Goal: Task Accomplishment & Management: Use online tool/utility

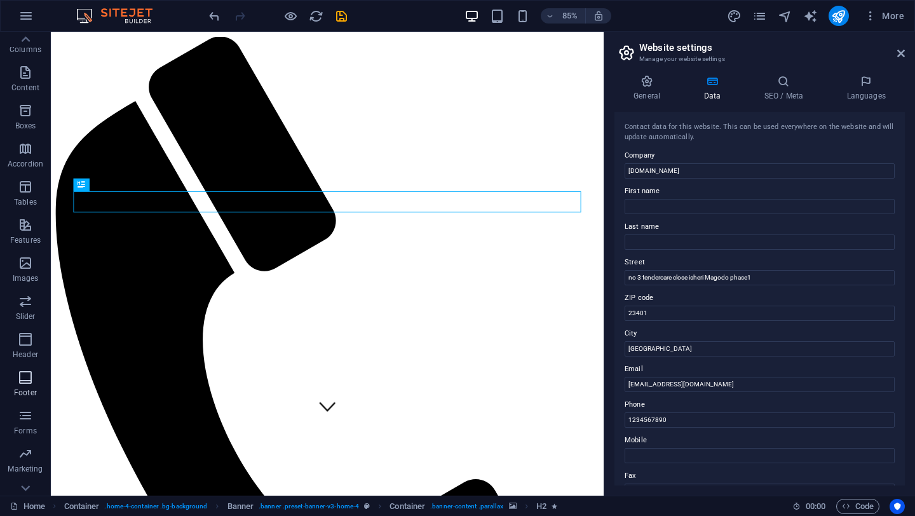
scroll to position [108, 0]
click at [27, 317] on icon "button" at bounding box center [25, 317] width 15 height 15
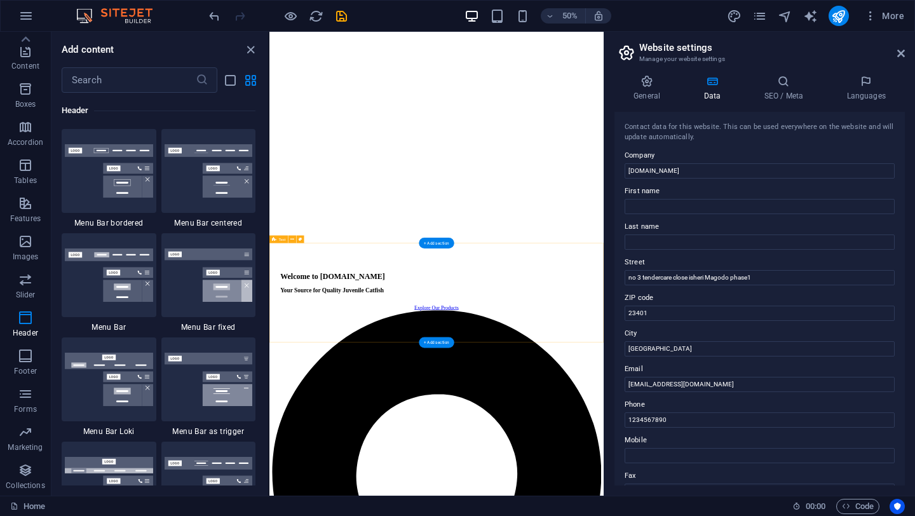
scroll to position [1418, 0]
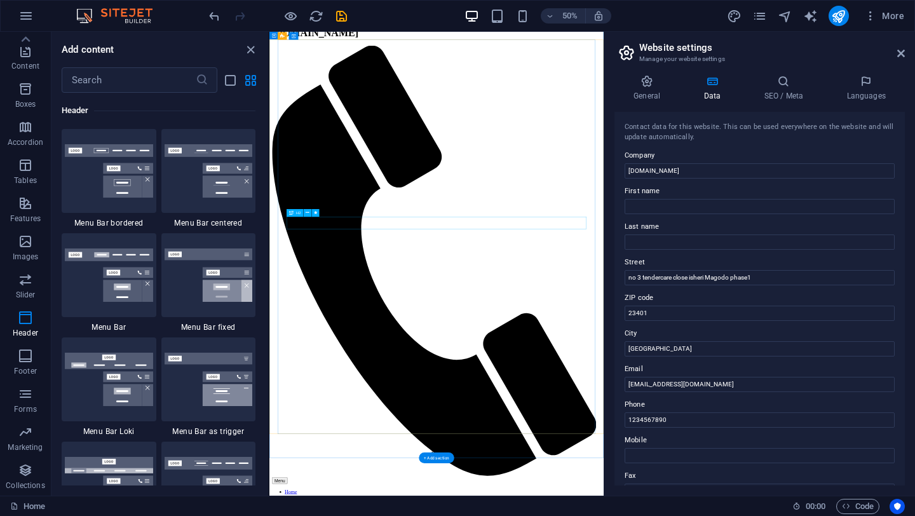
scroll to position [64, 0]
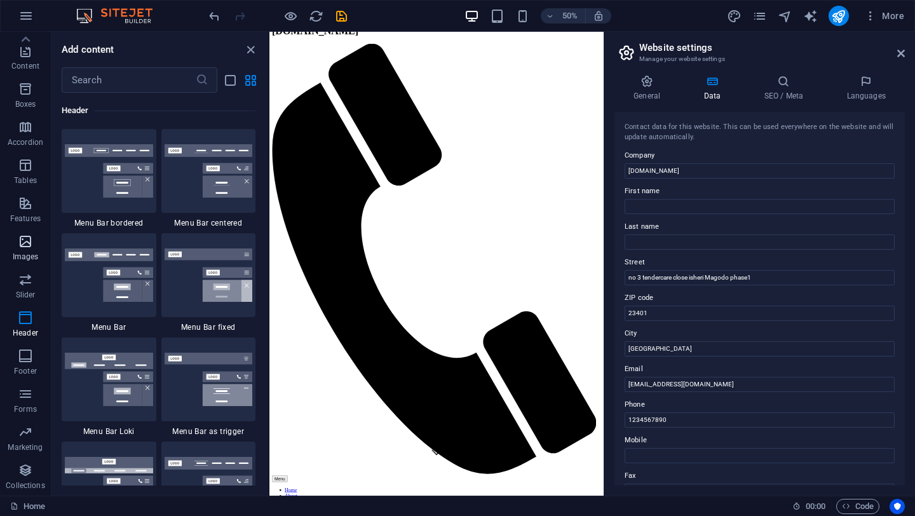
click at [27, 245] on icon "button" at bounding box center [25, 241] width 15 height 15
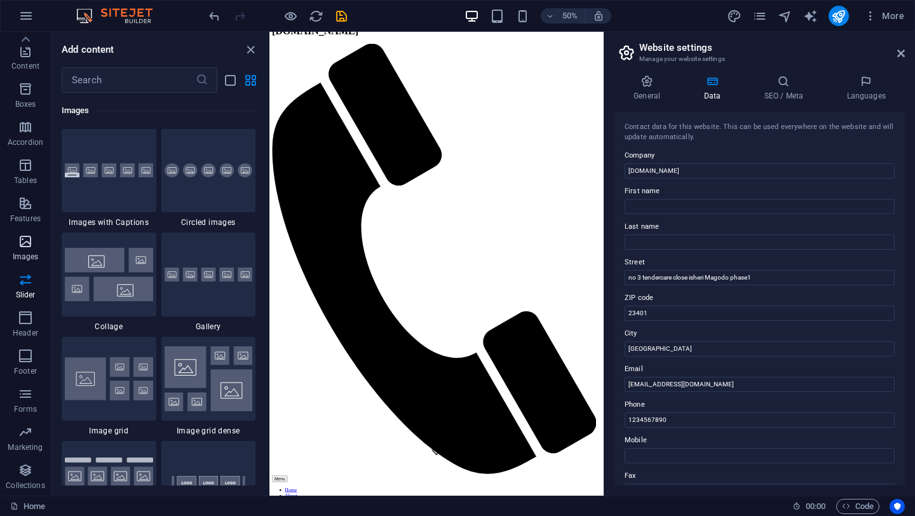
scroll to position [6446, 0]
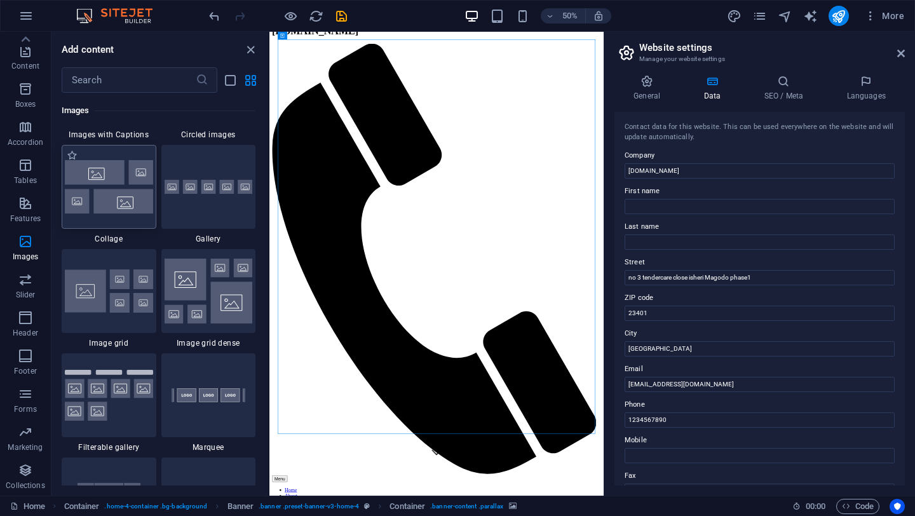
scroll to position [6503, 0]
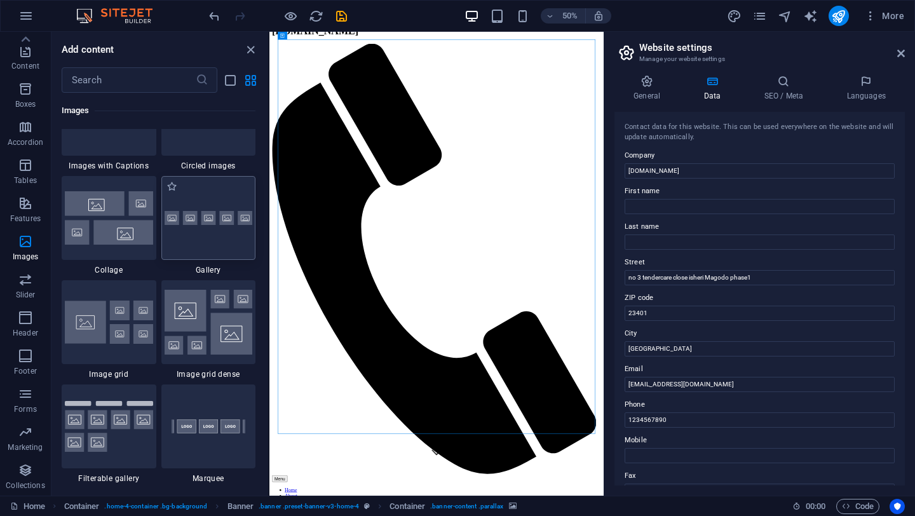
click at [208, 254] on div at bounding box center [208, 218] width 95 height 84
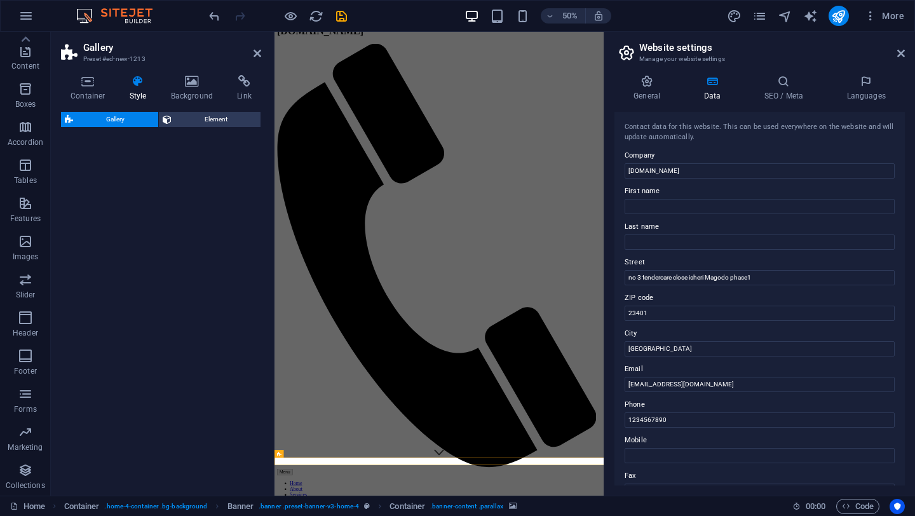
select select "rem"
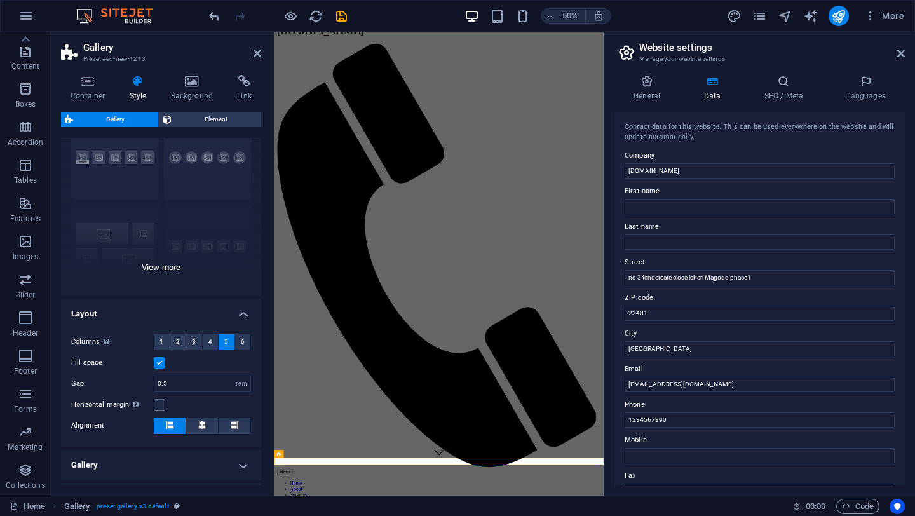
scroll to position [0, 0]
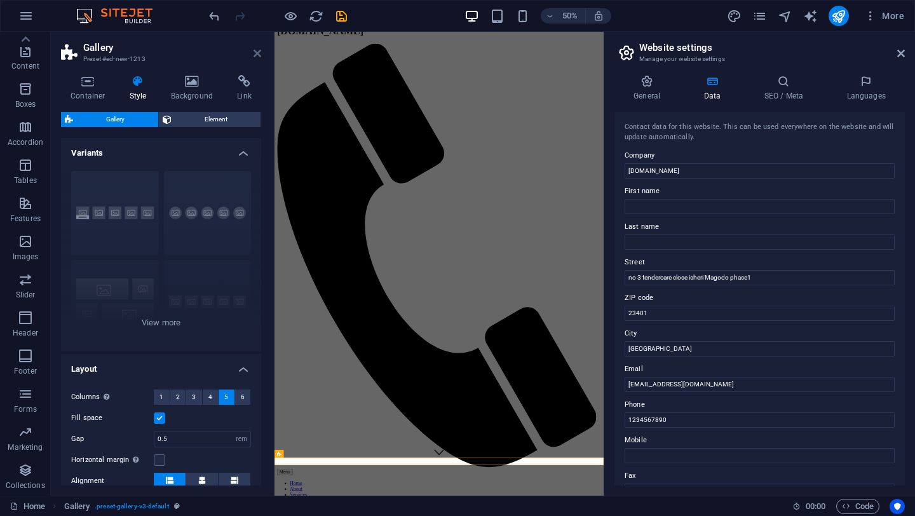
click at [260, 50] on icon at bounding box center [258, 53] width 8 height 10
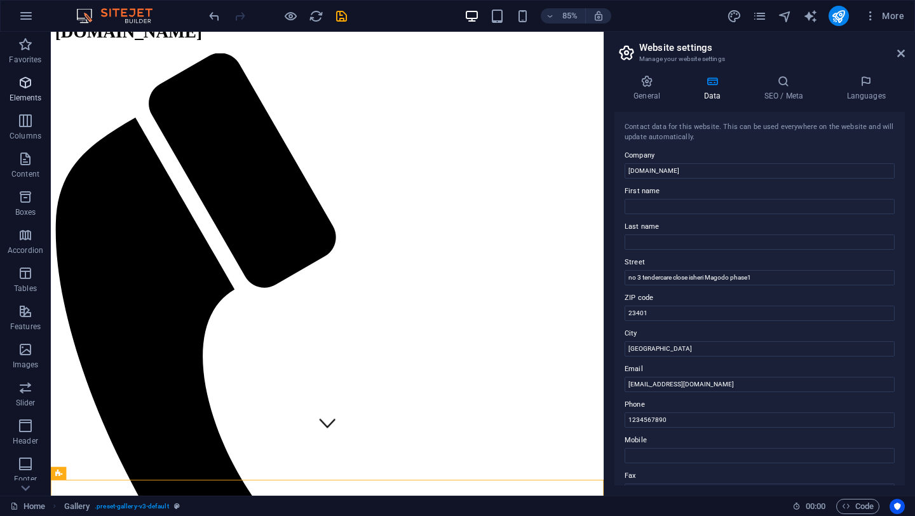
click at [26, 77] on icon "button" at bounding box center [25, 82] width 15 height 15
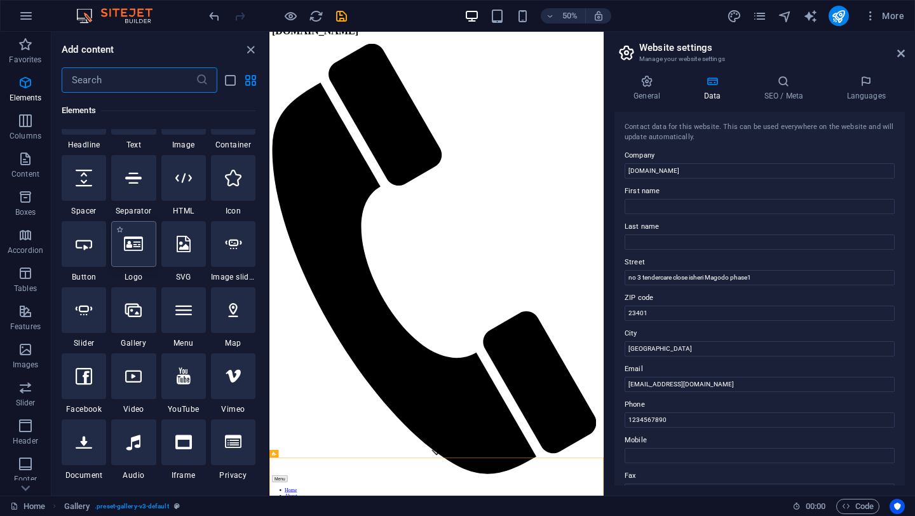
scroll to position [181, 0]
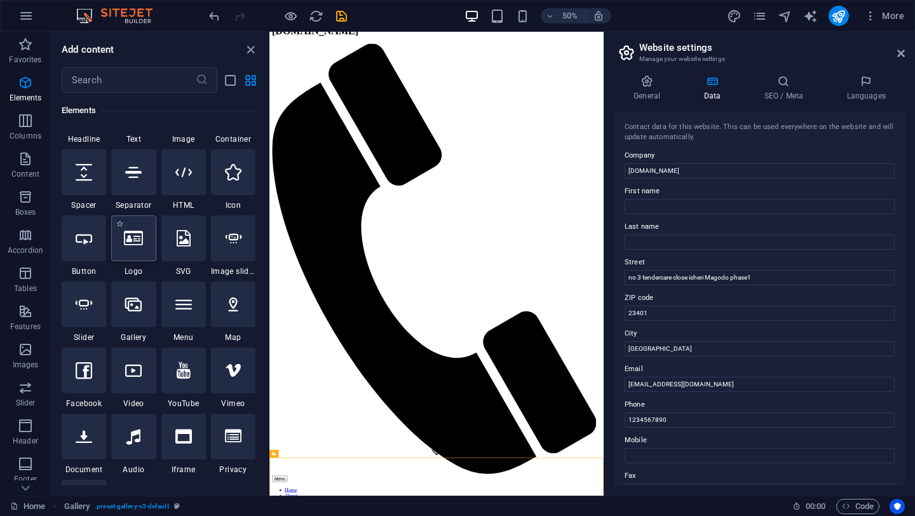
click at [136, 243] on icon at bounding box center [133, 238] width 19 height 17
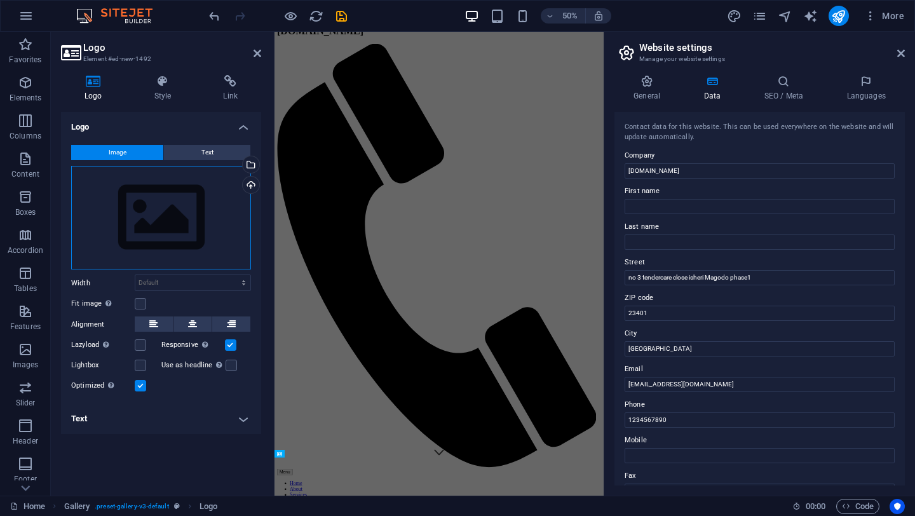
click at [130, 245] on div "Drag files here, click to choose files or select files from Files or our free s…" at bounding box center [161, 218] width 180 height 104
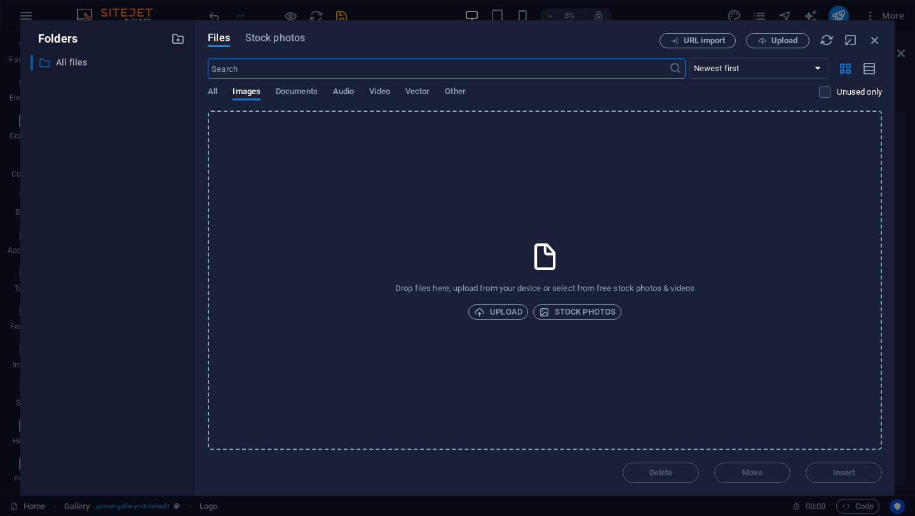
click at [79, 65] on p "All files" at bounding box center [109, 62] width 106 height 15
click at [505, 320] on div "Drop files here, upload from your device or select from free stock photos & vid…" at bounding box center [545, 280] width 674 height 339
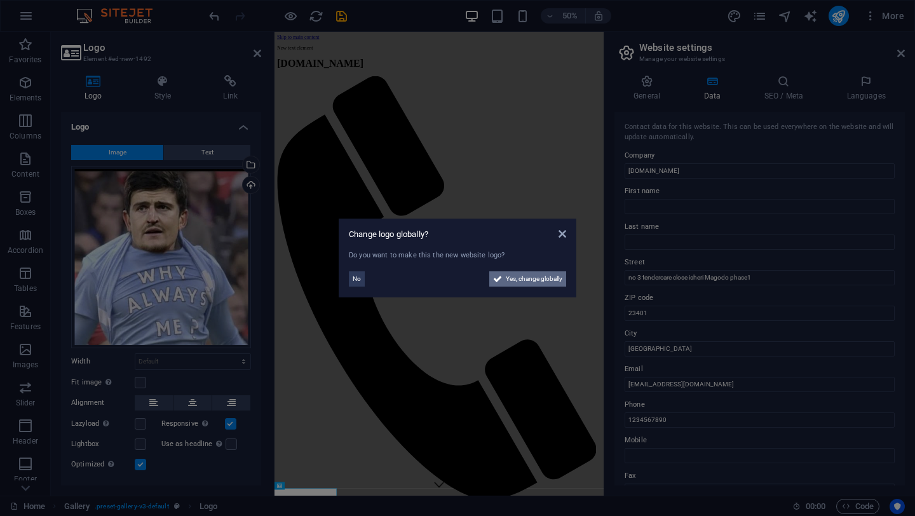
click at [528, 278] on span "Yes, change globally" at bounding box center [534, 278] width 57 height 15
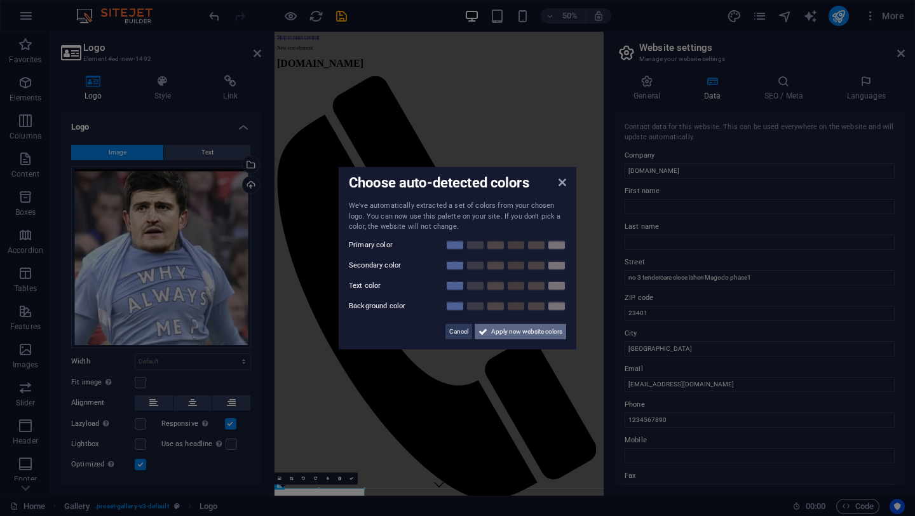
click at [510, 331] on span "Apply new website colors" at bounding box center [526, 331] width 71 height 15
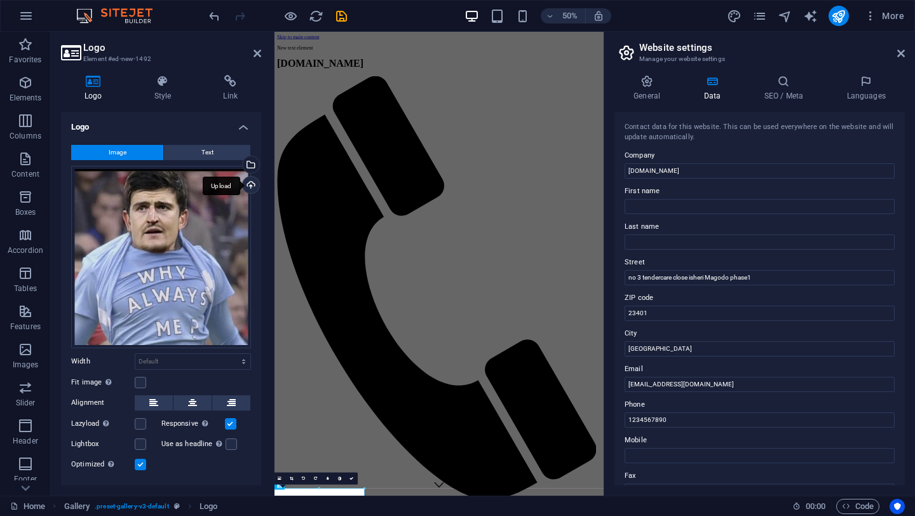
click at [247, 187] on div "Upload" at bounding box center [249, 186] width 19 height 19
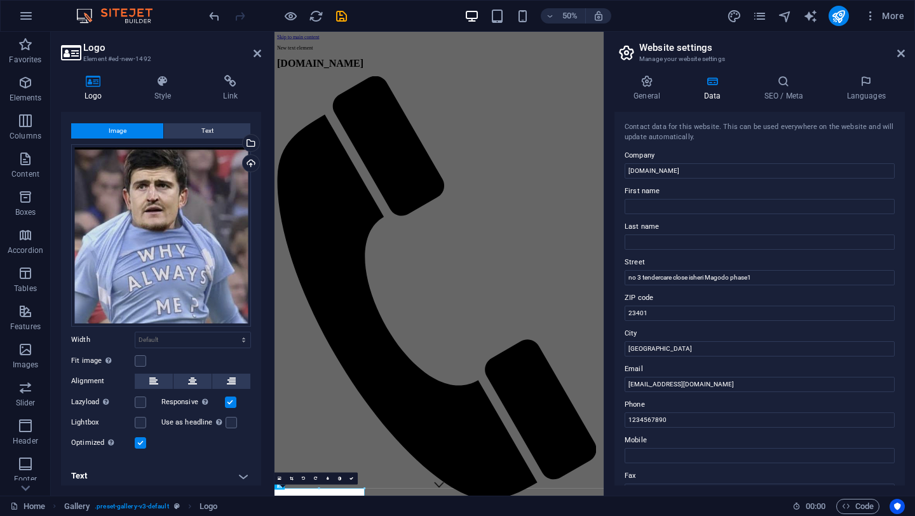
scroll to position [24, 0]
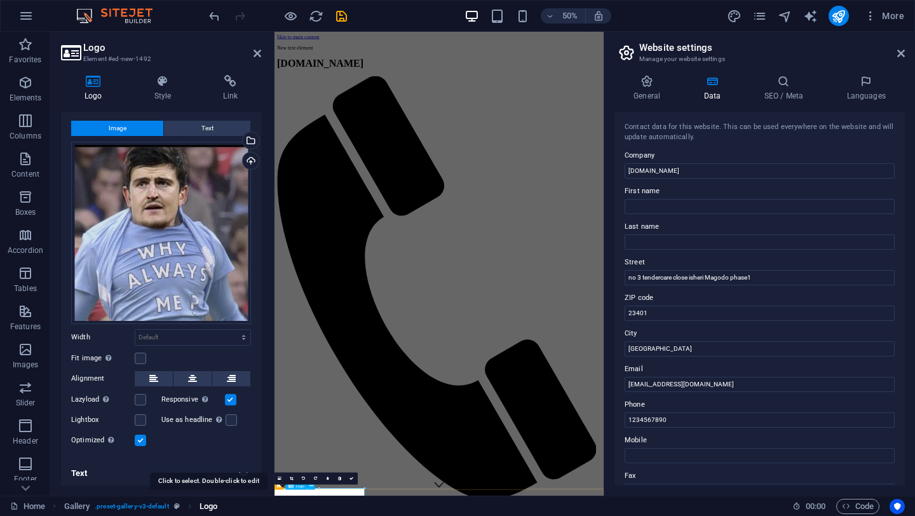
click at [214, 504] on span "Logo" at bounding box center [209, 506] width 18 height 15
click at [209, 506] on span "Logo" at bounding box center [209, 506] width 18 height 15
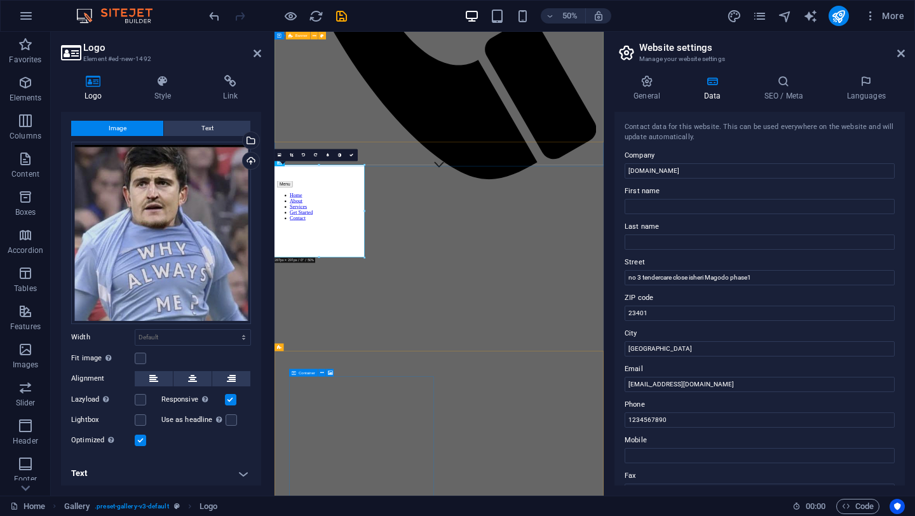
scroll to position [637, 0]
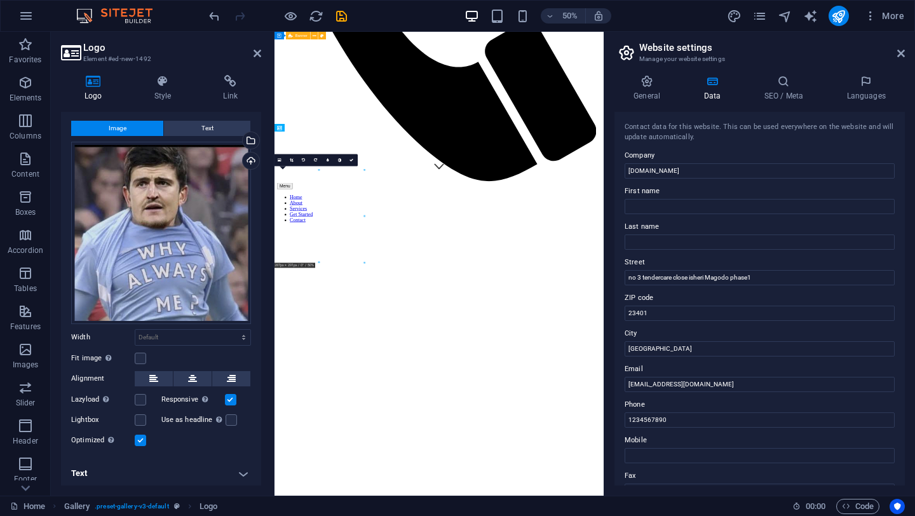
drag, startPoint x: 402, startPoint y: 358, endPoint x: 435, endPoint y: 412, distance: 63.0
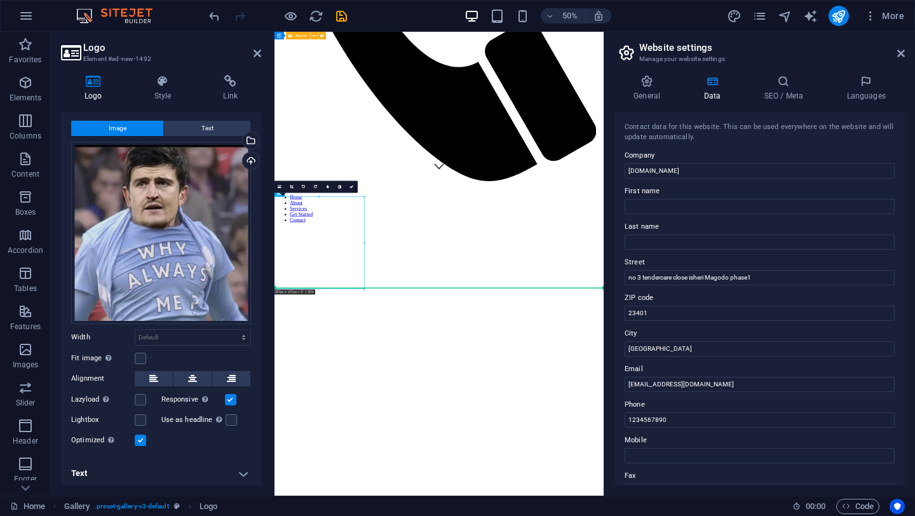
drag, startPoint x: 369, startPoint y: 488, endPoint x: 502, endPoint y: 478, distance: 132.6
drag, startPoint x: 417, startPoint y: 446, endPoint x: 420, endPoint y: 509, distance: 62.4
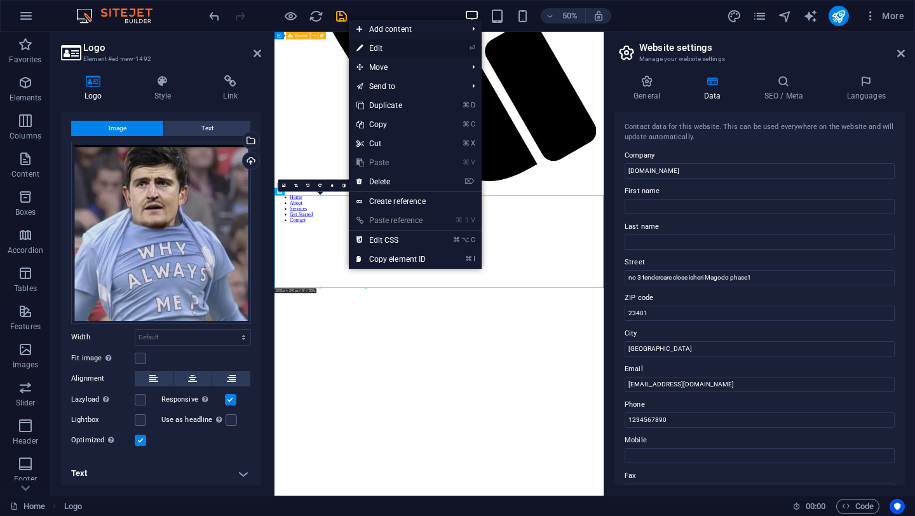
click at [376, 46] on link "⏎ Edit" at bounding box center [391, 48] width 85 height 19
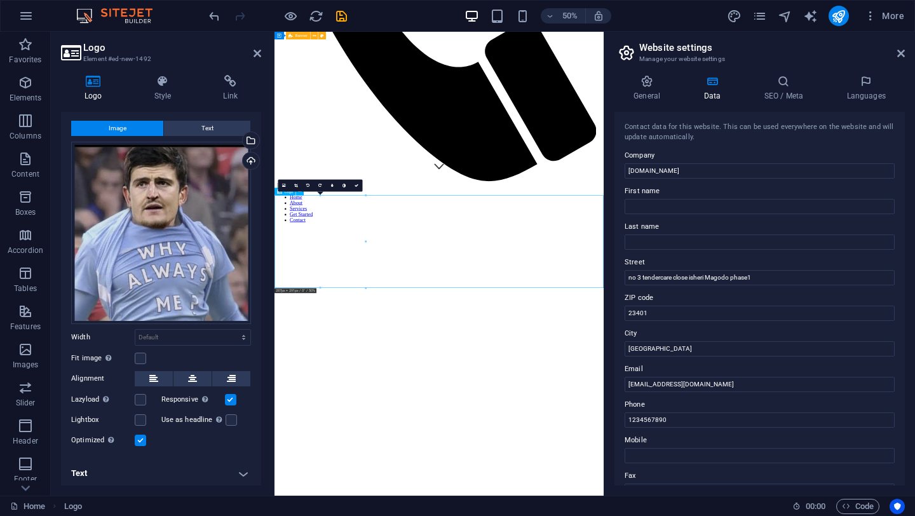
drag, startPoint x: 381, startPoint y: 483, endPoint x: 430, endPoint y: 505, distance: 54.1
drag, startPoint x: 430, startPoint y: 507, endPoint x: 444, endPoint y: 441, distance: 66.8
click at [211, 16] on icon "undo" at bounding box center [214, 16] width 15 height 15
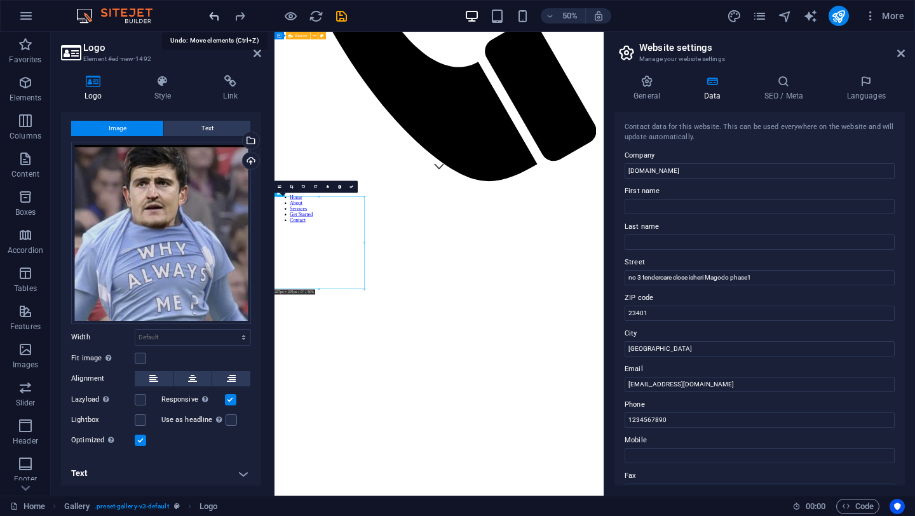
click at [211, 16] on icon "undo" at bounding box center [214, 16] width 15 height 15
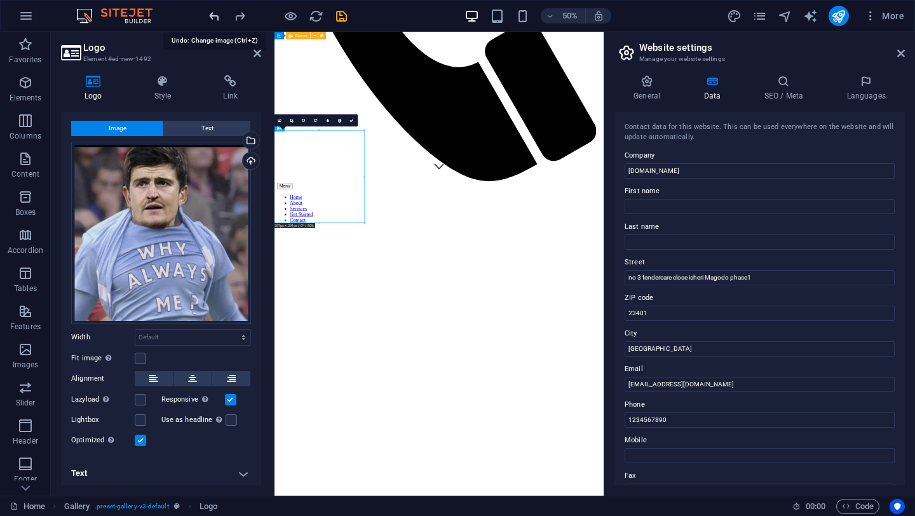
click at [211, 16] on icon "undo" at bounding box center [214, 16] width 15 height 15
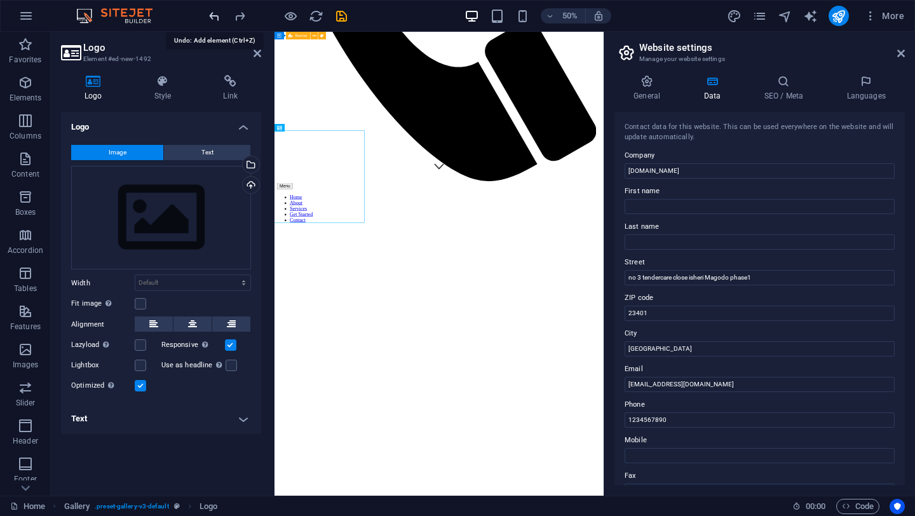
click at [211, 15] on icon "undo" at bounding box center [214, 16] width 15 height 15
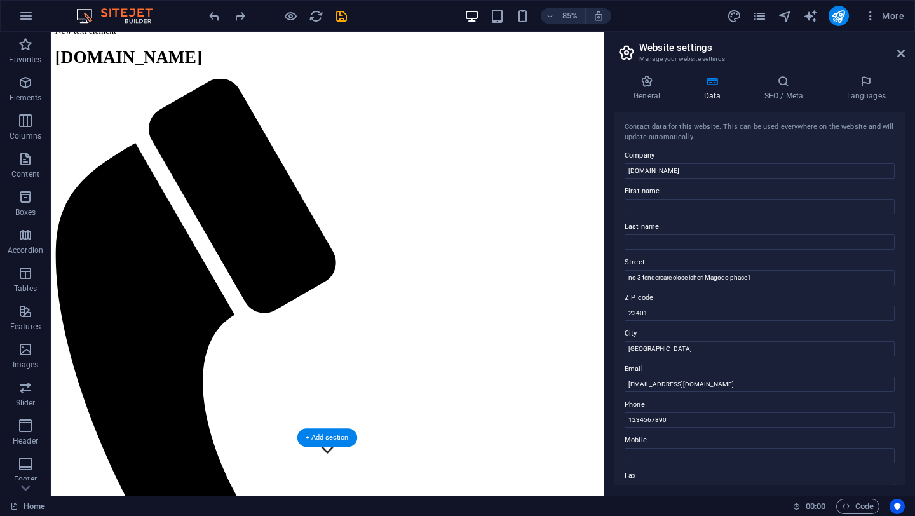
scroll to position [25, 0]
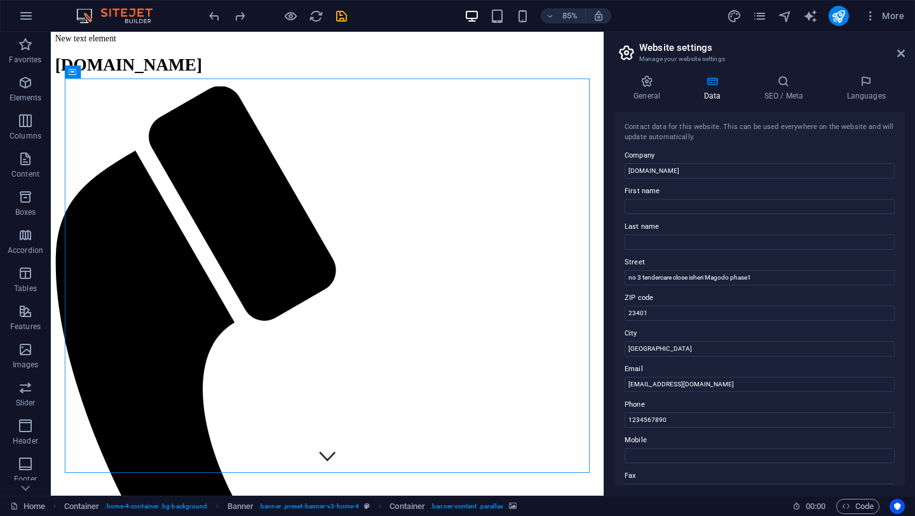
click at [26, 92] on span "Elements" at bounding box center [25, 90] width 51 height 31
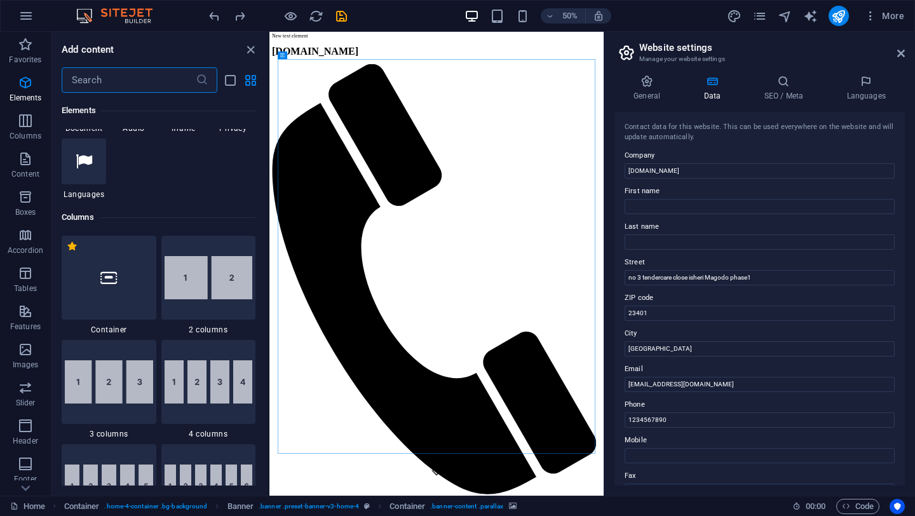
scroll to position [0, 0]
